Goal: Book appointment/travel/reservation

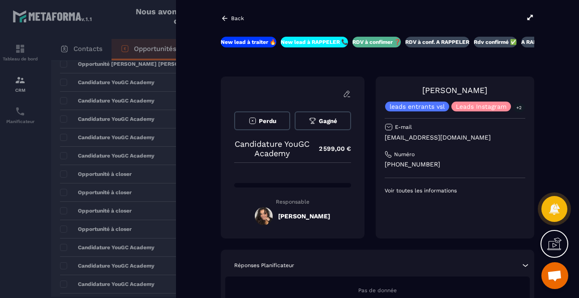
click at [221, 15] on icon at bounding box center [225, 18] width 8 height 8
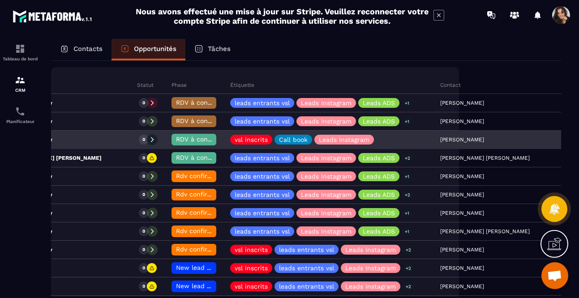
scroll to position [0, 99]
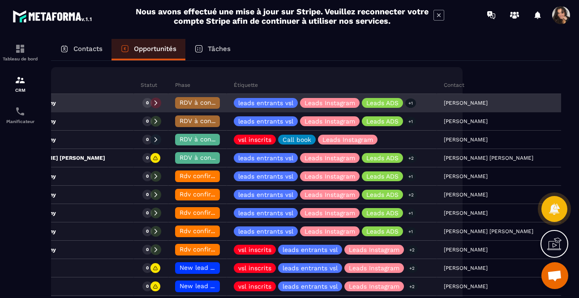
click at [180, 104] on span "RDV à conf. A RAPPELER" at bounding box center [217, 102] width 75 height 7
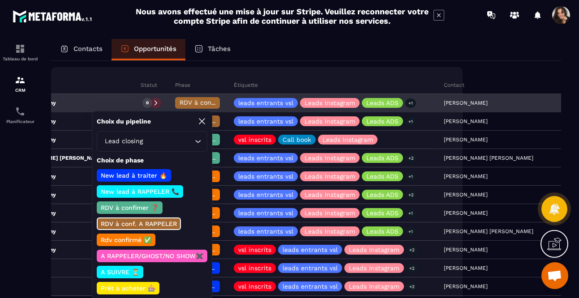
scroll to position [37, 0]
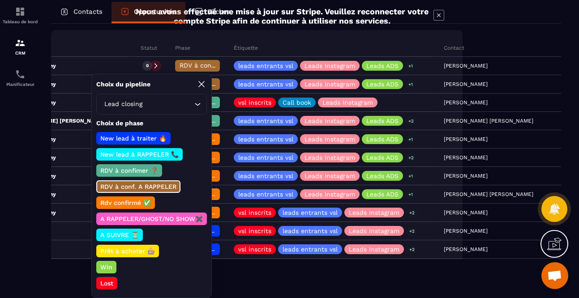
click at [128, 205] on p "Rdv confirmé ✅" at bounding box center [125, 202] width 53 height 9
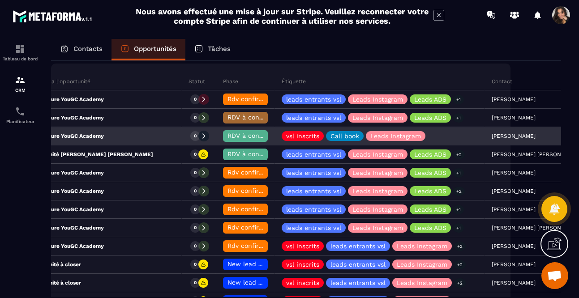
scroll to position [0, 52]
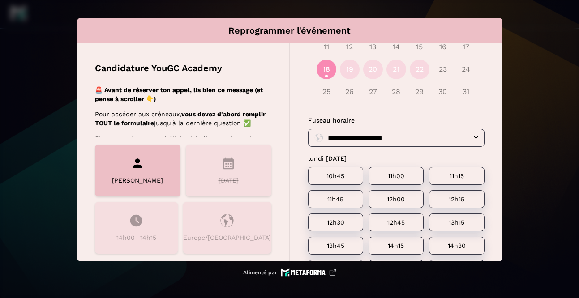
scroll to position [129, 0]
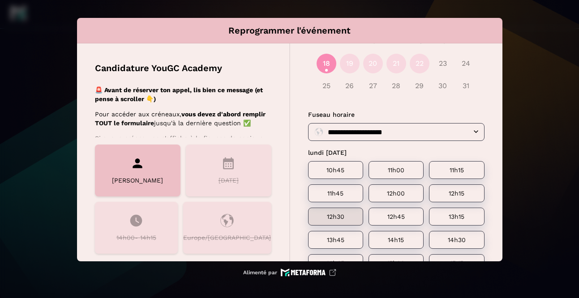
click at [349, 221] on div "12h30" at bounding box center [335, 217] width 55 height 18
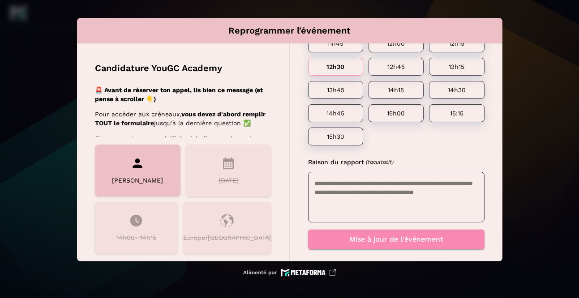
scroll to position [282, 0]
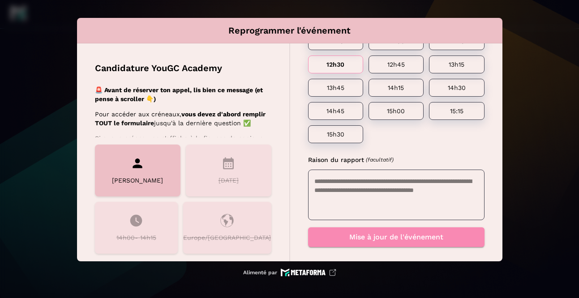
click at [412, 195] on textarea at bounding box center [396, 195] width 164 height 36
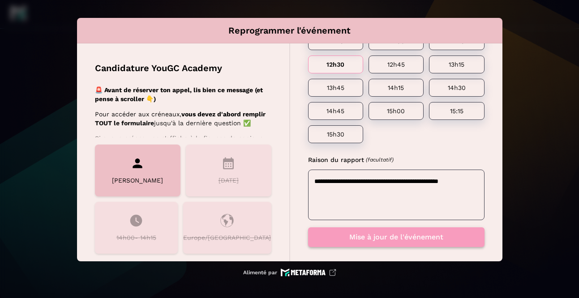
type textarea "**********"
click at [443, 235] on button "Mise à jour de l'événement" at bounding box center [396, 238] width 176 height 20
